Goal: Information Seeking & Learning: Check status

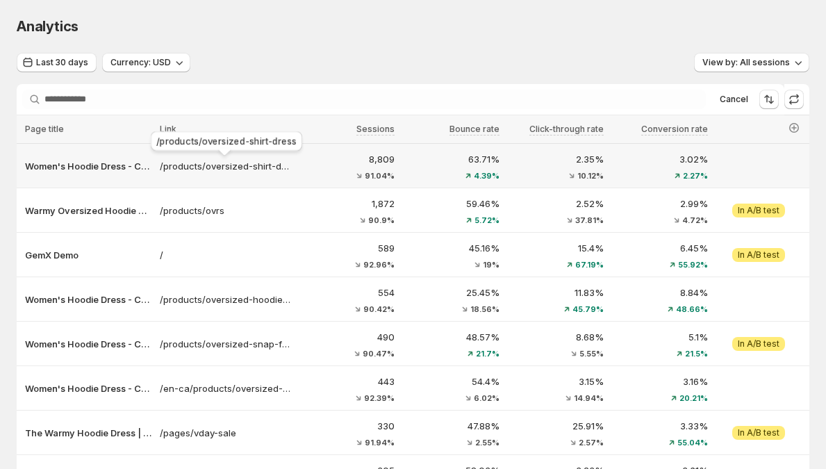
click at [200, 165] on p "/products/oversized-shirt-dress" at bounding box center [225, 166] width 131 height 14
click at [248, 7] on div "Analytics. This page is ready Analytics" at bounding box center [413, 26] width 793 height 53
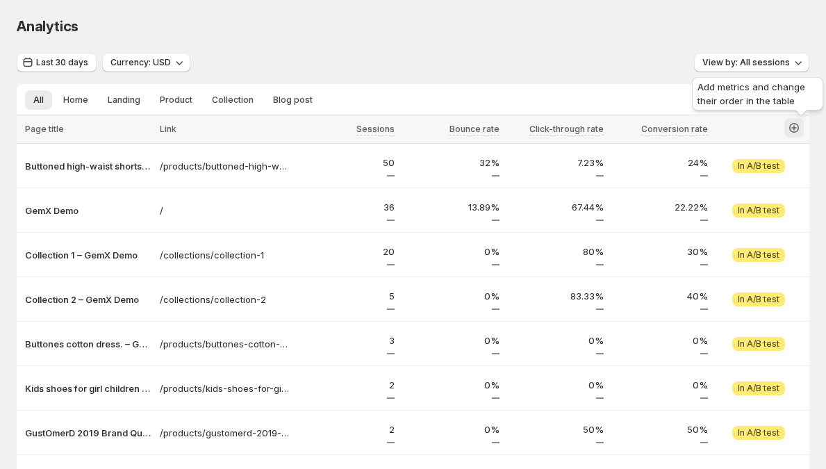
click at [795, 123] on icon "button" at bounding box center [794, 128] width 14 height 14
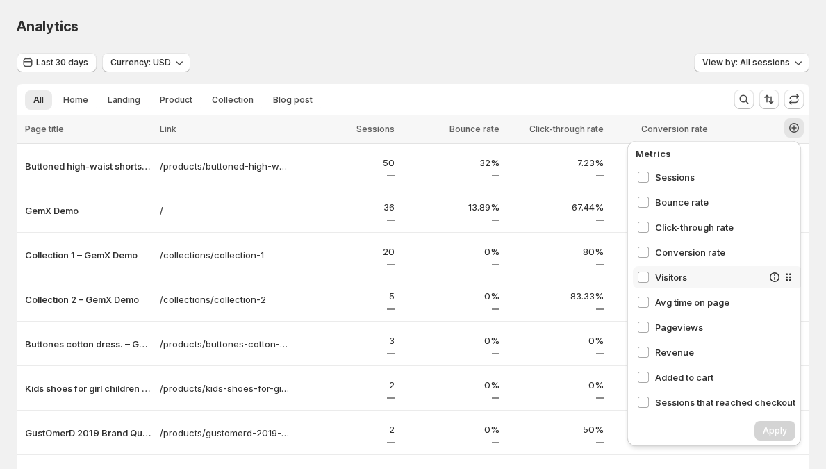
click at [670, 271] on span "Visitors" at bounding box center [708, 277] width 107 height 14
click at [668, 305] on span "Avg time on page" at bounding box center [708, 302] width 107 height 14
click at [774, 429] on span "Apply" at bounding box center [775, 430] width 24 height 11
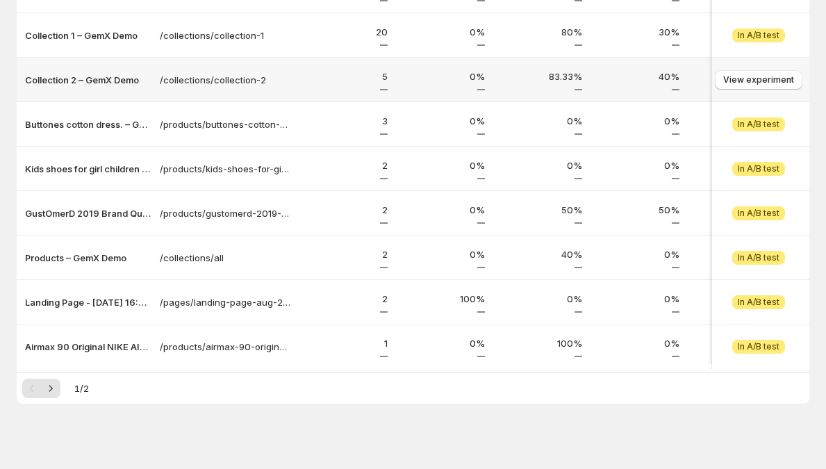
scroll to position [235, 0]
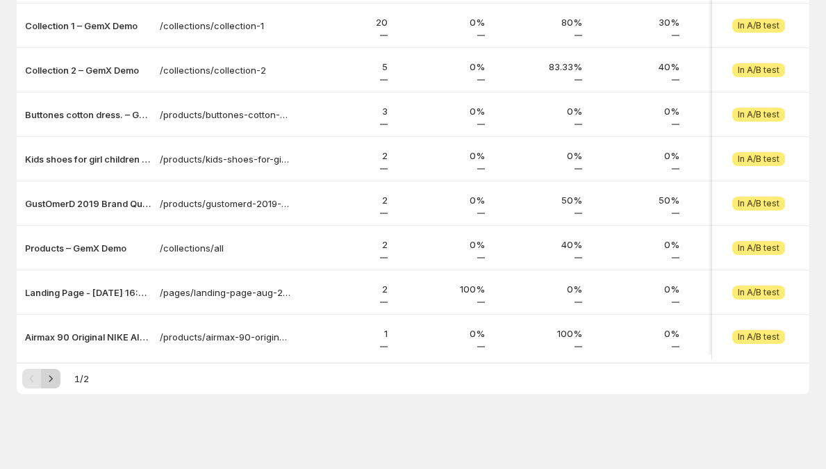
click at [57, 379] on icon "Next" at bounding box center [51, 379] width 14 height 14
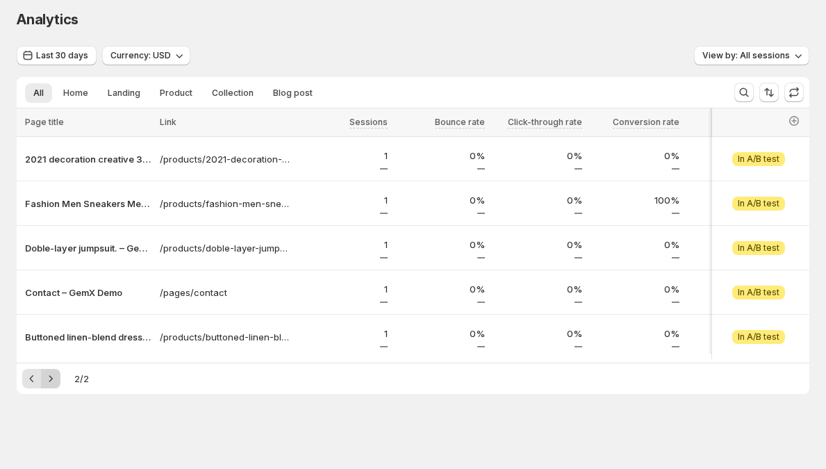
scroll to position [13, 0]
click at [35, 376] on icon "Previous" at bounding box center [32, 379] width 14 height 14
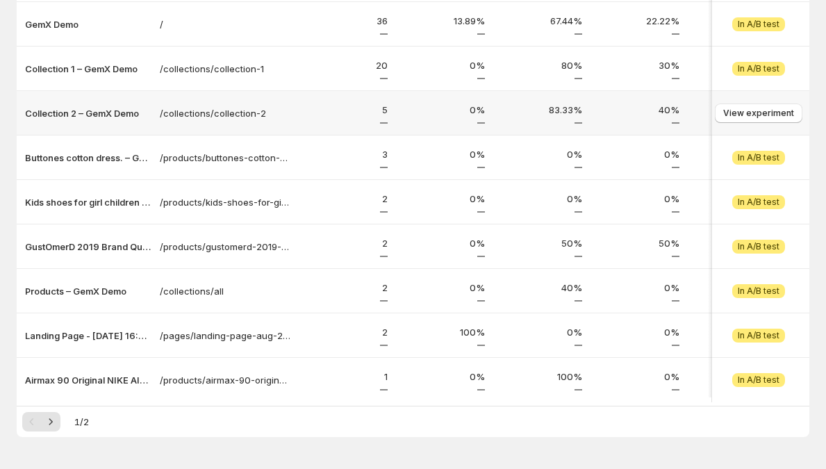
scroll to position [235, 0]
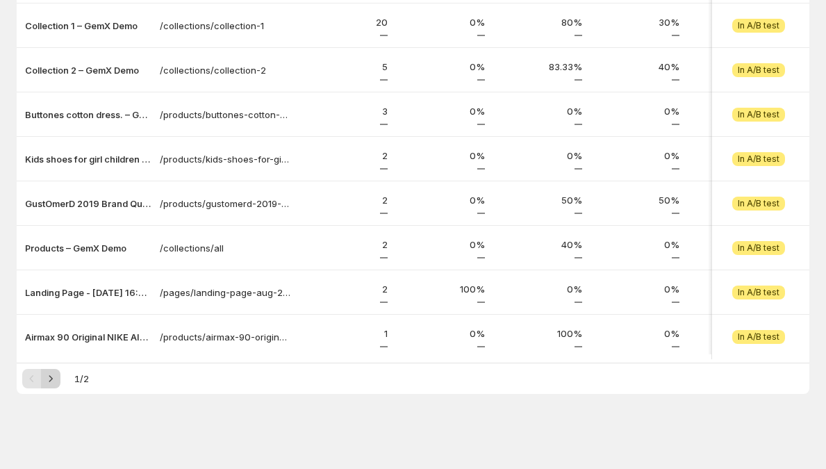
click at [53, 374] on icon "Next" at bounding box center [51, 379] width 14 height 14
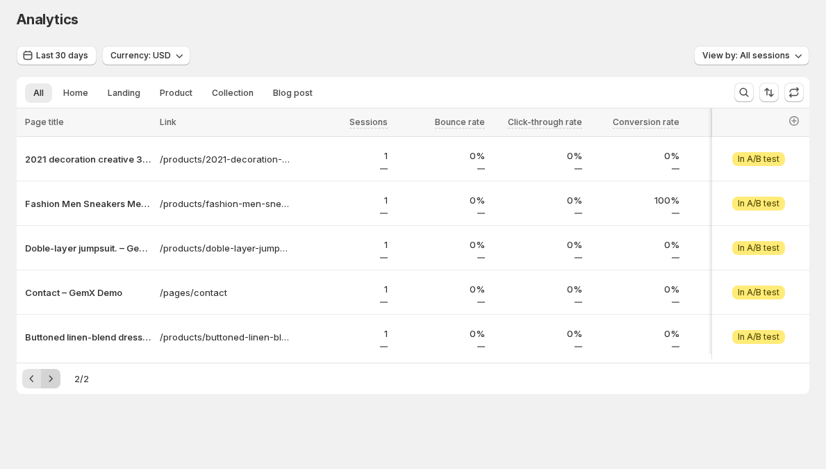
scroll to position [13, 0]
click at [33, 376] on icon "Previous" at bounding box center [32, 379] width 14 height 14
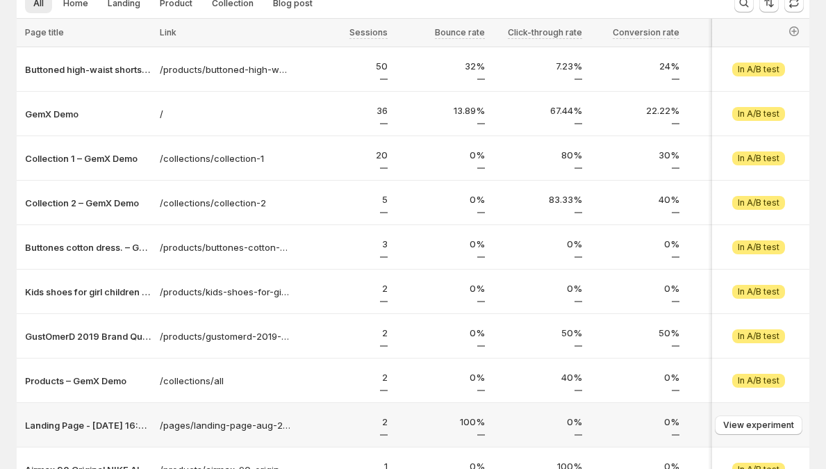
scroll to position [235, 0]
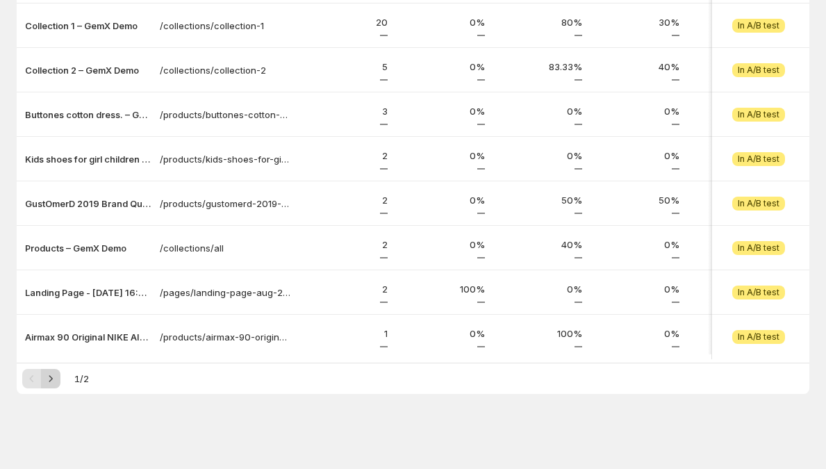
click at [53, 373] on icon "Next" at bounding box center [51, 379] width 14 height 14
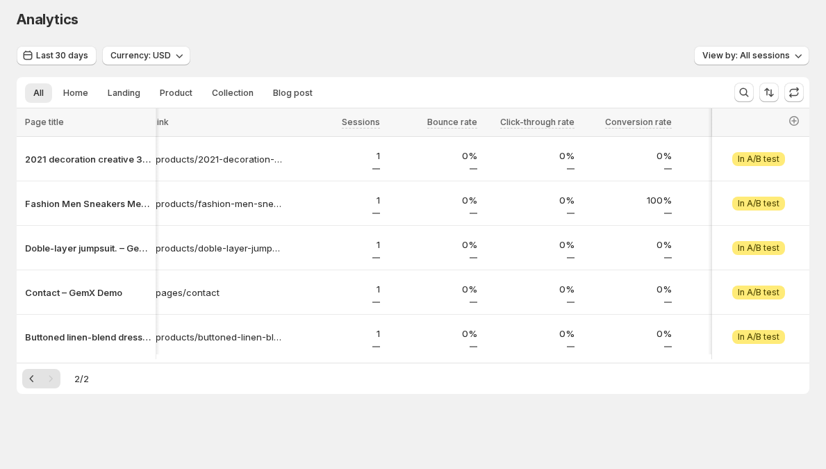
scroll to position [0, 0]
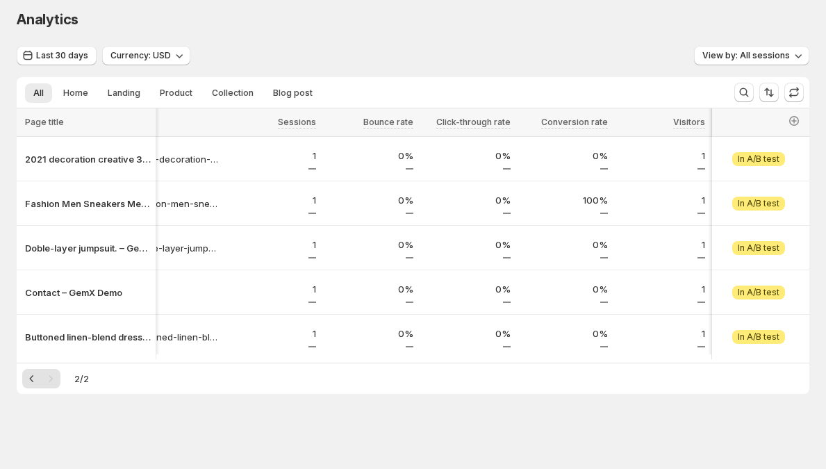
drag, startPoint x: 720, startPoint y: 354, endPoint x: 770, endPoint y: 356, distance: 49.3
click at [770, 360] on div at bounding box center [412, 360] width 781 height 1
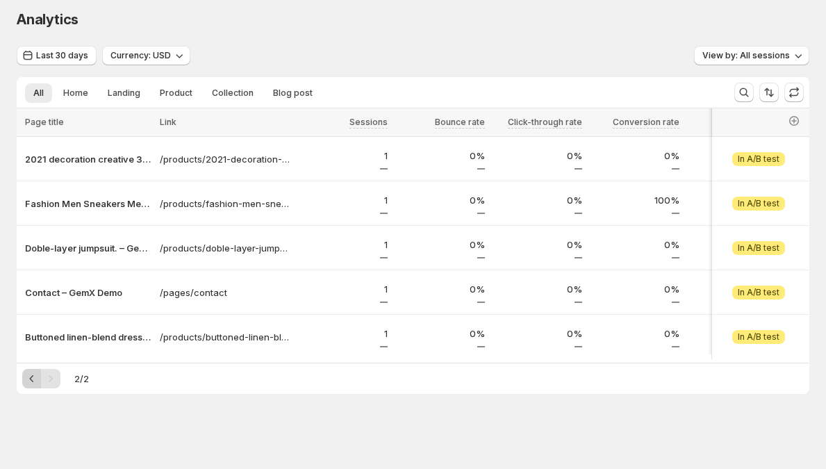
click at [30, 374] on icon "Previous" at bounding box center [32, 379] width 14 height 14
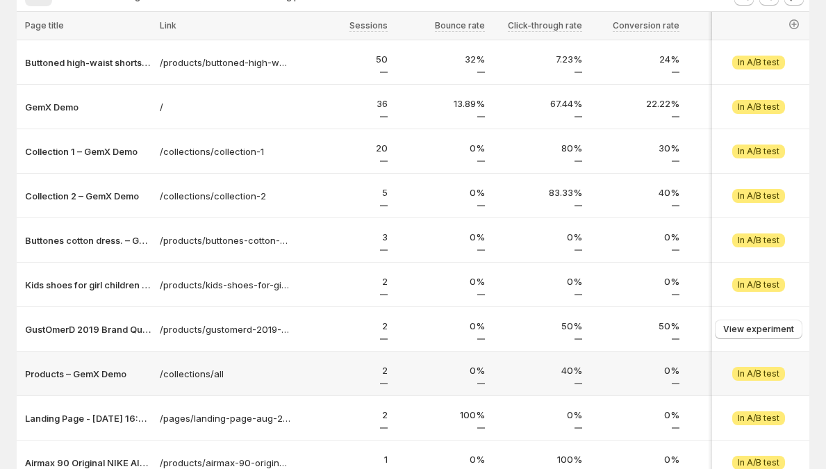
scroll to position [35, 0]
